Goal: Information Seeking & Learning: Learn about a topic

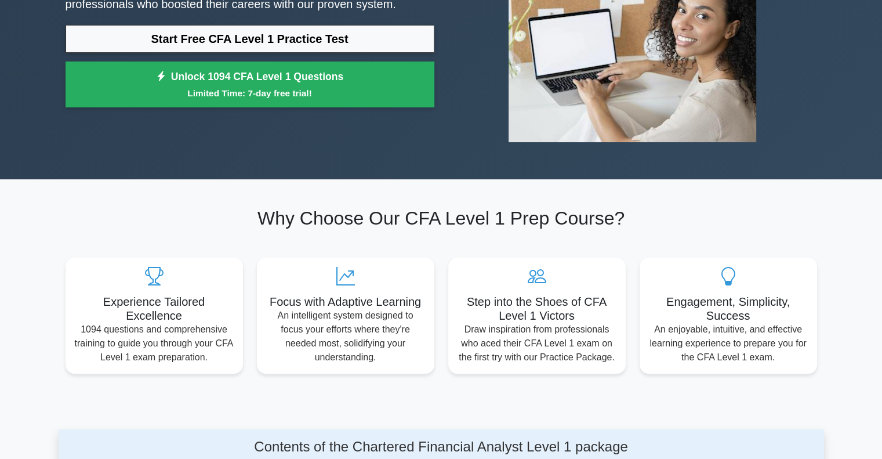
scroll to position [186, 0]
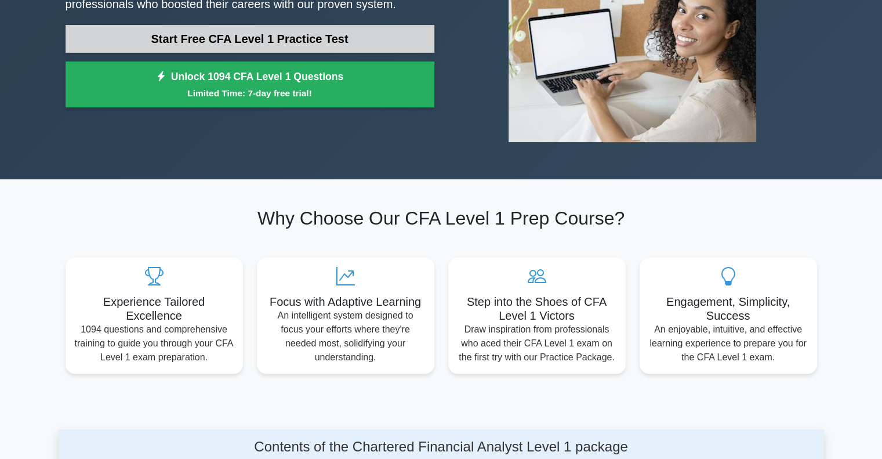
click at [308, 33] on link "Start Free CFA Level 1 Practice Test" at bounding box center [250, 39] width 369 height 28
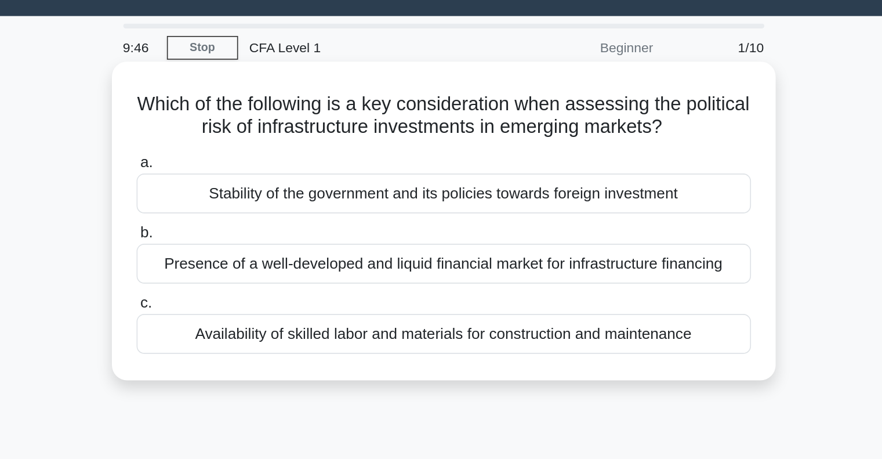
click at [362, 188] on div "Presence of a well-developed and liquid financial market for infrastructure fin…" at bounding box center [441, 188] width 376 height 24
click at [253, 173] on input "b. Presence of a well-developed and liquid financial market for infrastructure …" at bounding box center [253, 170] width 0 height 8
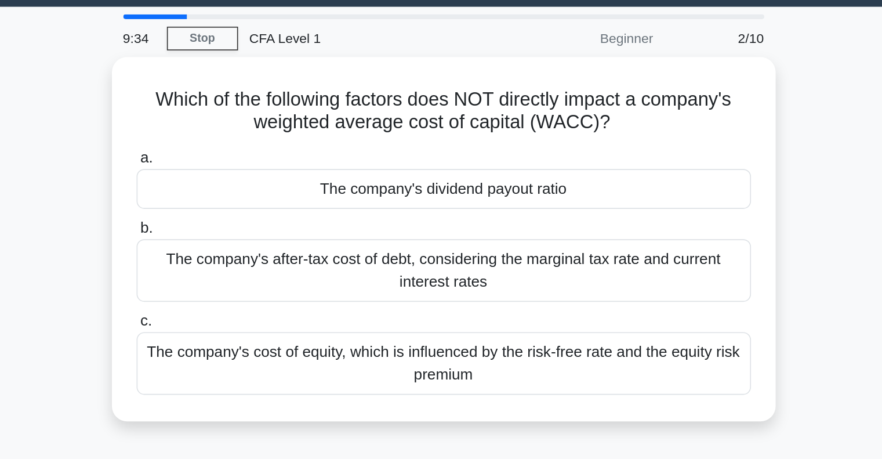
click at [362, 193] on div "The company's after-tax cost of debt, considering the marginal tax rate and cur…" at bounding box center [441, 198] width 376 height 38
click at [253, 176] on input "b. The company's after-tax cost of debt, considering the marginal tax rate and …" at bounding box center [253, 173] width 0 height 8
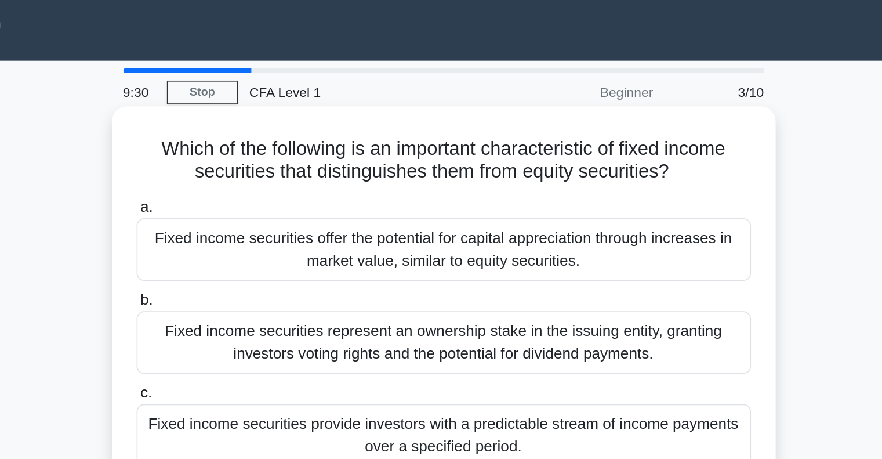
click at [360, 156] on div "Fixed income securities offer the potential for capital appreciation through in…" at bounding box center [441, 152] width 376 height 38
click at [253, 130] on input "a. Fixed income securities offer the potential for capital appreciation through…" at bounding box center [253, 127] width 0 height 8
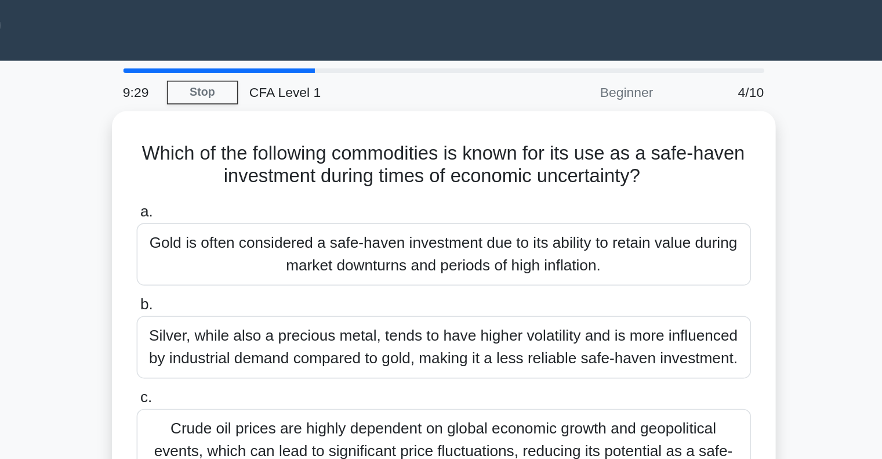
click at [360, 156] on div "Gold is often considered a safe-haven investment due to its ability to retain v…" at bounding box center [441, 155] width 376 height 38
click at [253, 133] on input "a. Gold is often considered a safe-haven investment due to its ability to retai…" at bounding box center [253, 130] width 0 height 8
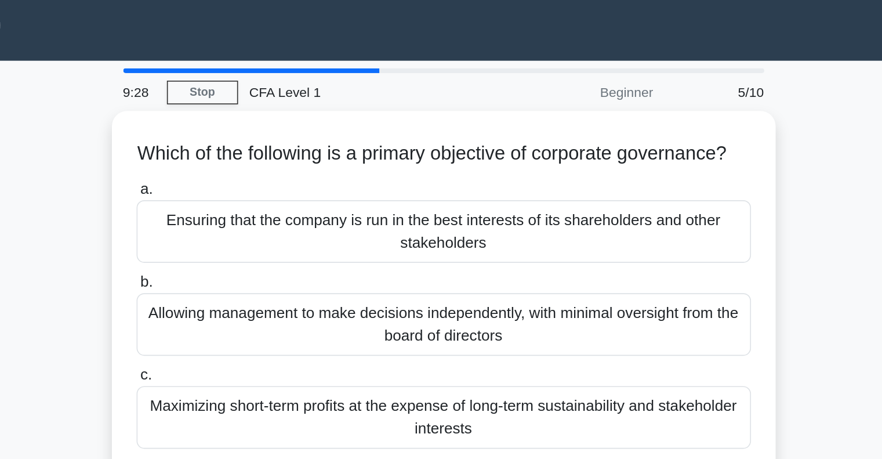
click at [360, 156] on div "Ensuring that the company is run in the best interests of its shareholders and …" at bounding box center [441, 141] width 376 height 38
click at [253, 119] on input "a. Ensuring that the company is run in the best interests of its shareholders a…" at bounding box center [253, 116] width 0 height 8
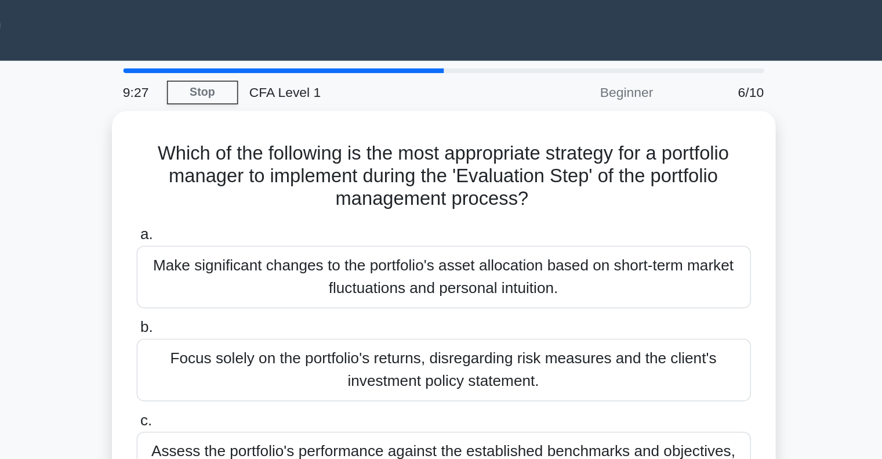
click at [360, 156] on div "Make significant changes to the portfolio's asset allocation based on short-ter…" at bounding box center [441, 169] width 376 height 38
click at [253, 147] on input "a. Make significant changes to the portfolio's asset allocation based on short-…" at bounding box center [253, 144] width 0 height 8
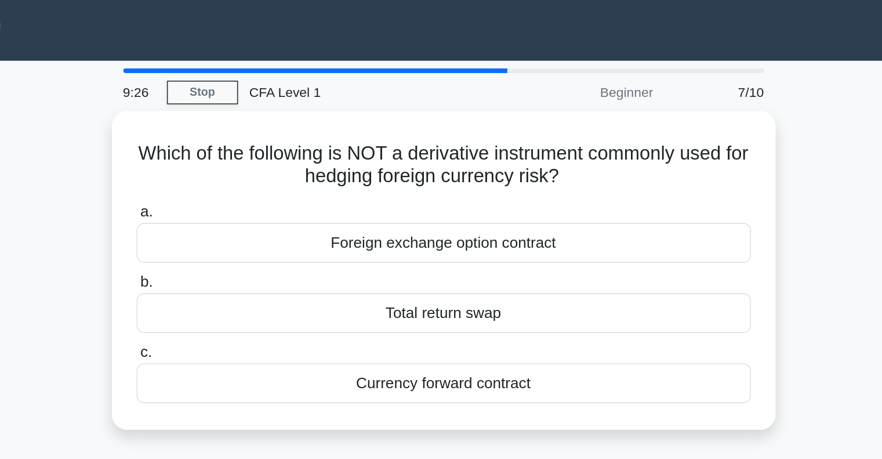
click at [360, 156] on div "Foreign exchange option contract" at bounding box center [441, 148] width 376 height 24
click at [253, 133] on input "a. Foreign exchange option contract" at bounding box center [253, 130] width 0 height 8
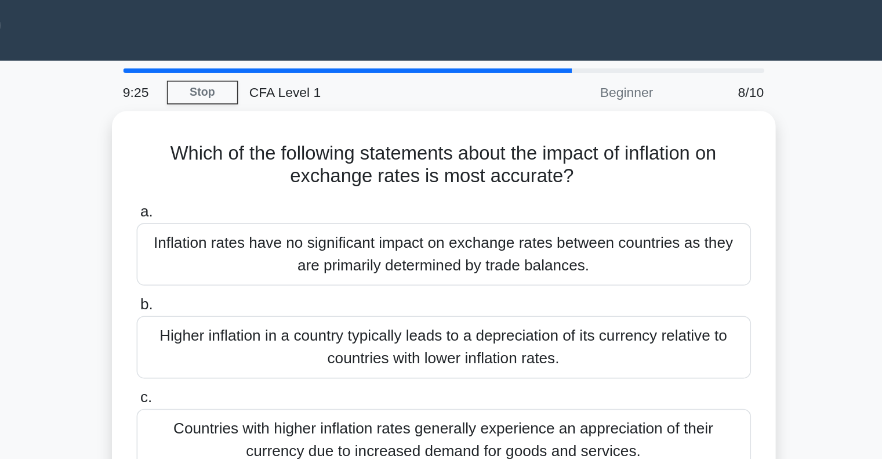
click at [360, 156] on div "Inflation rates have no significant impact on exchange rates between countries …" at bounding box center [441, 155] width 376 height 38
click at [253, 133] on input "a. Inflation rates have no significant impact on exchange rates between countri…" at bounding box center [253, 130] width 0 height 8
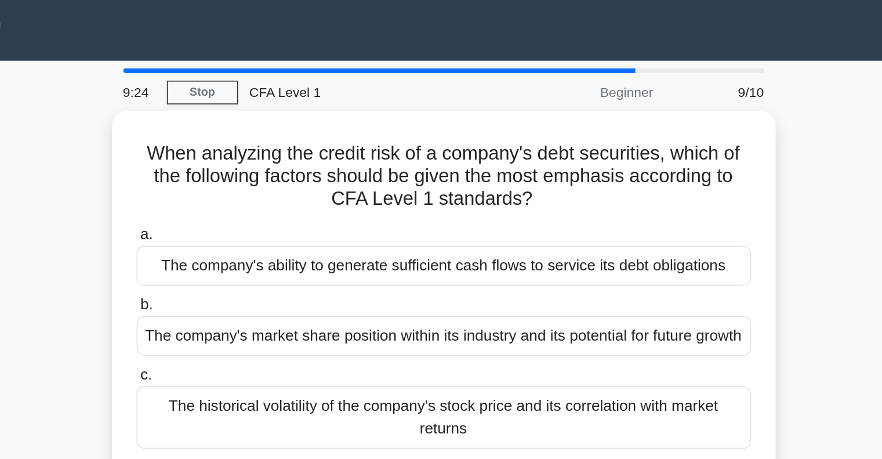
click at [360, 156] on div "The company's ability to generate sufficient cash flows to service its debt obl…" at bounding box center [441, 162] width 376 height 24
click at [253, 147] on input "a. The company's ability to generate sufficient cash flows to service its debt …" at bounding box center [253, 144] width 0 height 8
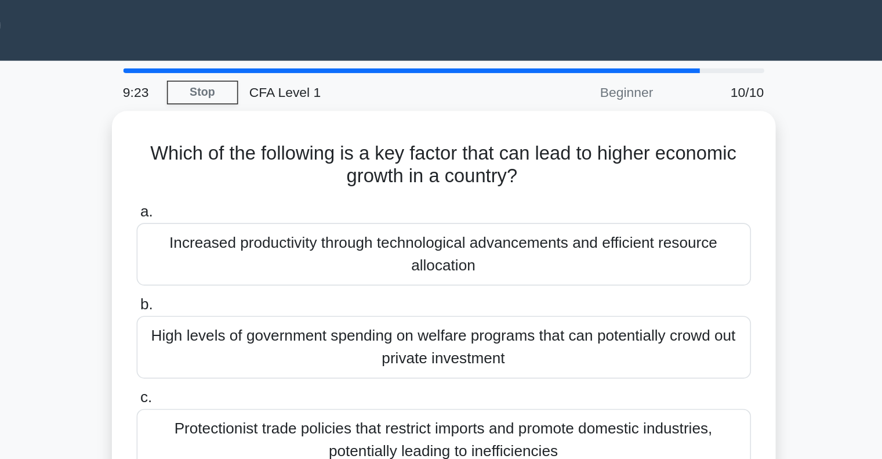
click at [360, 156] on div "Increased productivity through technological advancements and efficient resourc…" at bounding box center [441, 155] width 376 height 38
click at [253, 133] on input "a. Increased productivity through technological advancements and efficient reso…" at bounding box center [253, 130] width 0 height 8
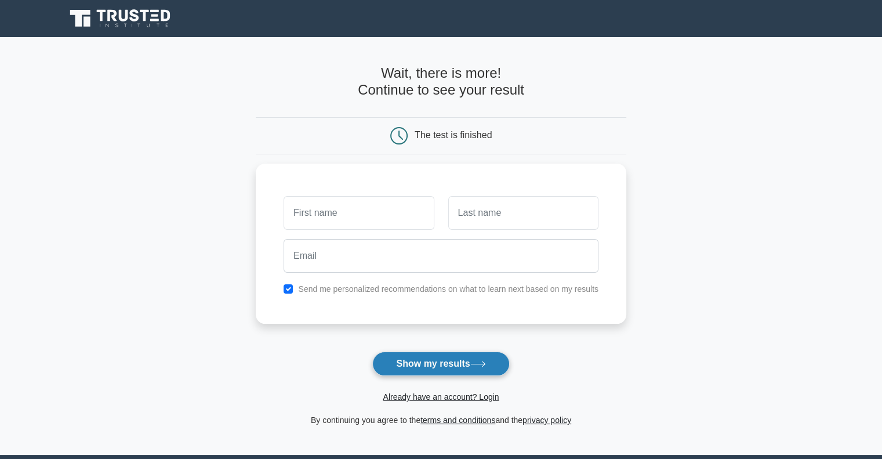
click at [401, 368] on button "Show my results" at bounding box center [440, 363] width 137 height 24
